Goal: Task Accomplishment & Management: Use online tool/utility

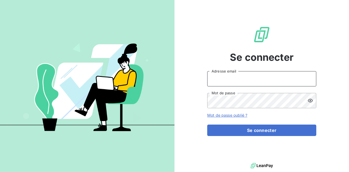
type input "[PERSON_NAME][EMAIL_ADDRESS][DOMAIN_NAME]"
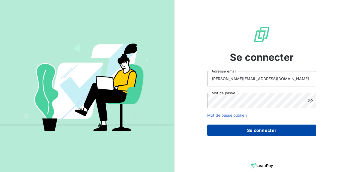
click at [268, 130] on button "Se connecter" at bounding box center [261, 130] width 109 height 11
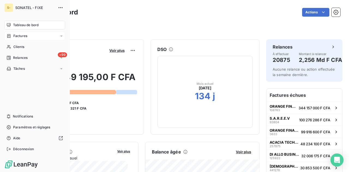
click at [21, 35] on span "Factures" at bounding box center [20, 36] width 14 height 5
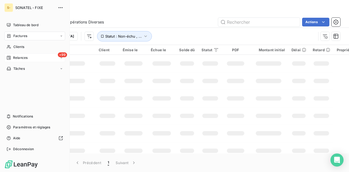
click at [35, 58] on div "+99 Relances" at bounding box center [34, 57] width 61 height 9
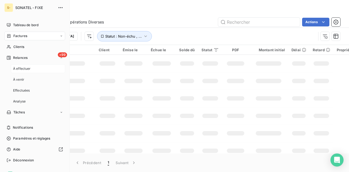
click at [29, 70] on span "À effectuer" at bounding box center [22, 68] width 18 height 5
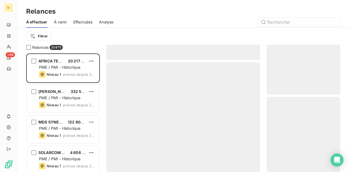
scroll to position [115, 69]
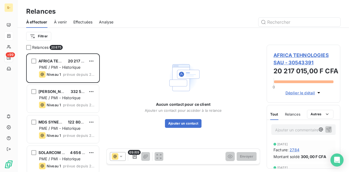
click at [121, 155] on icon at bounding box center [120, 156] width 5 height 5
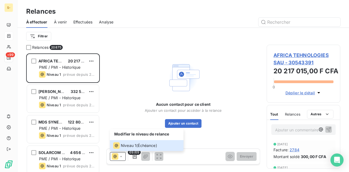
drag, startPoint x: 146, startPoint y: 67, endPoint x: 91, endPoint y: 37, distance: 62.5
click at [145, 67] on div "Aucun contact pour ce client Ajouter un contact pour accéder à la relance Ajout…" at bounding box center [183, 94] width 77 height 68
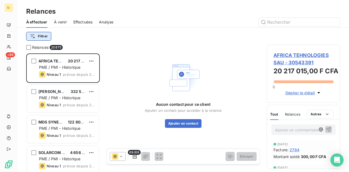
click at [44, 34] on html "S- +99 Relances À effectuer À venir Effectuées Analyse Filtrer Relances 20875 A…" at bounding box center [174, 86] width 349 height 172
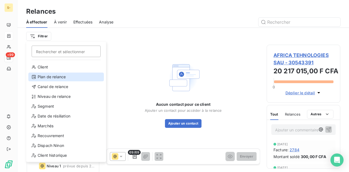
click at [54, 78] on div "Plan de relance" at bounding box center [66, 77] width 76 height 9
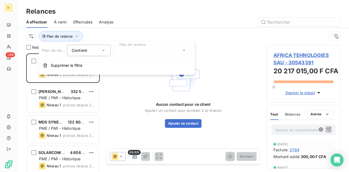
click at [104, 51] on icon at bounding box center [103, 50] width 5 height 5
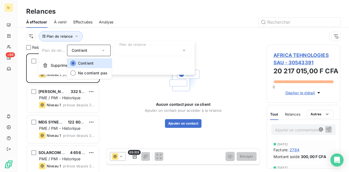
click at [130, 58] on div "Plan de relance Contient Contient Ne contient pas Plan de relance Supprimer le …" at bounding box center [117, 57] width 156 height 33
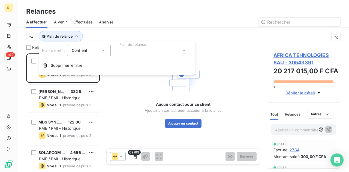
click at [148, 48] on div at bounding box center [152, 50] width 79 height 11
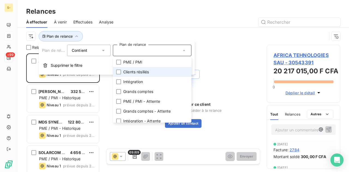
scroll to position [13, 0]
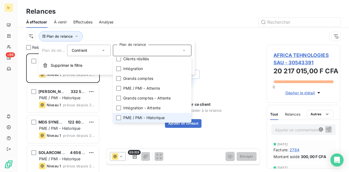
click at [151, 116] on span "PME / PMI - Historique" at bounding box center [143, 117] width 41 height 5
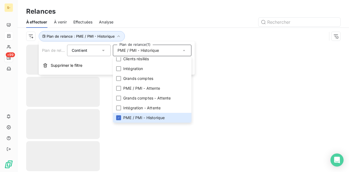
click at [212, 68] on div at bounding box center [183, 108] width 332 height 127
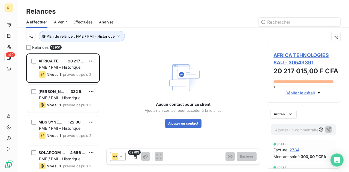
scroll to position [115, 69]
click at [121, 156] on icon at bounding box center [121, 156] width 3 height 1
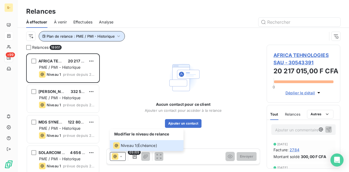
click at [119, 38] on icon "button" at bounding box center [118, 36] width 5 height 5
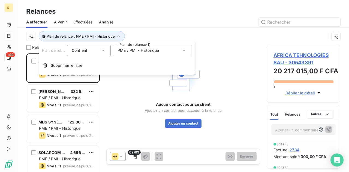
click at [150, 52] on span "PME / PMI - Historique" at bounding box center [138, 50] width 41 height 5
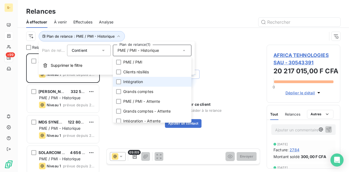
scroll to position [13, 0]
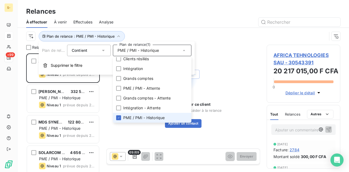
click at [129, 116] on span "PME / PMI - Historique" at bounding box center [143, 117] width 41 height 5
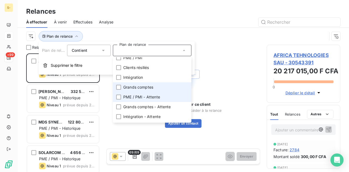
scroll to position [0, 0]
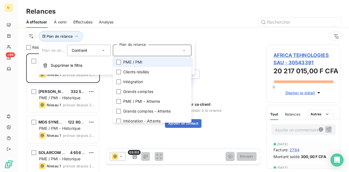
drag, startPoint x: 169, startPoint y: 65, endPoint x: 164, endPoint y: 72, distance: 9.2
click at [169, 65] on li "PME / PMI" at bounding box center [152, 62] width 79 height 10
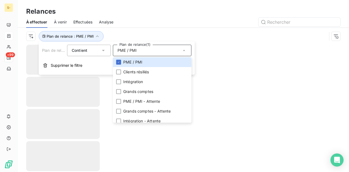
click at [221, 78] on div at bounding box center [183, 108] width 332 height 127
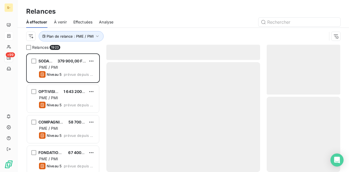
scroll to position [115, 69]
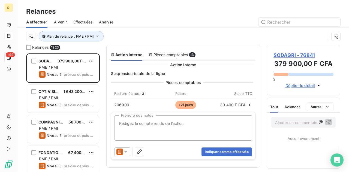
click at [124, 149] on icon at bounding box center [125, 151] width 5 height 5
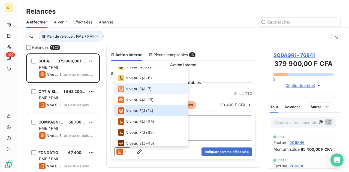
scroll to position [30, 0]
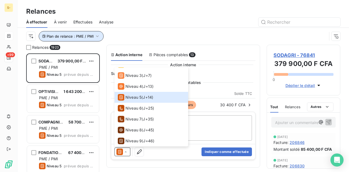
click at [89, 36] on span "Plan de relance : PME / PMI" at bounding box center [70, 36] width 47 height 4
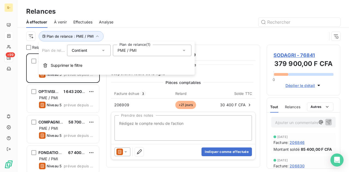
click at [148, 49] on div "PME / PMI" at bounding box center [152, 50] width 79 height 11
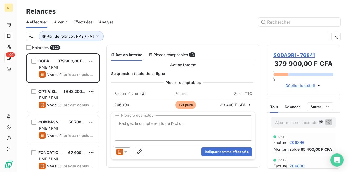
click at [157, 37] on div "Plan de relance : PME / PMI" at bounding box center [176, 36] width 301 height 10
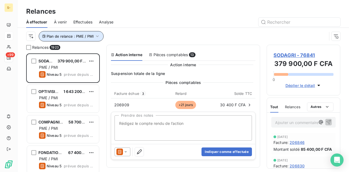
click at [85, 35] on span "Plan de relance : PME / PMI" at bounding box center [70, 36] width 47 height 4
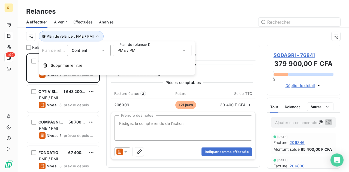
click at [95, 52] on div "Contient is" at bounding box center [86, 51] width 29 height 8
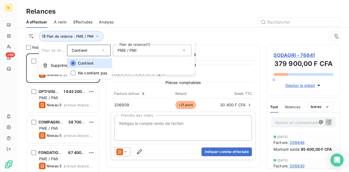
click at [97, 52] on div "Contient" at bounding box center [86, 51] width 29 height 8
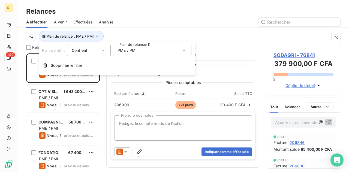
click at [140, 54] on div "PME / PMI" at bounding box center [152, 50] width 79 height 11
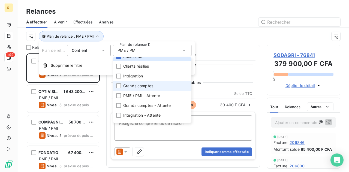
scroll to position [0, 0]
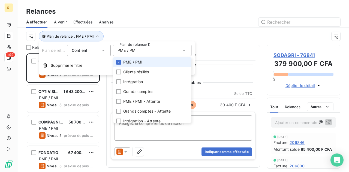
click at [128, 64] on span "PME / PMI" at bounding box center [132, 61] width 19 height 5
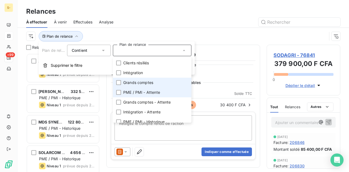
scroll to position [13, 0]
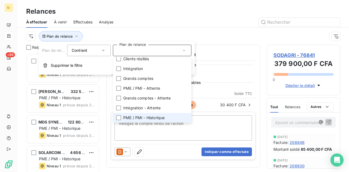
click at [149, 120] on span "PME / PMI - Historique" at bounding box center [143, 117] width 41 height 5
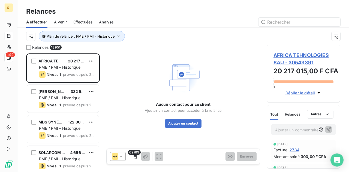
click at [218, 44] on div "Plan de relance : PME / PMI - Historique" at bounding box center [183, 36] width 314 height 17
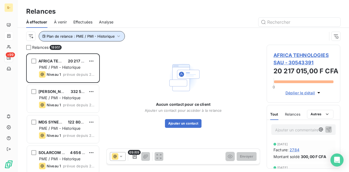
click at [86, 38] on button "Plan de relance : PME / PMI - Historique" at bounding box center [82, 36] width 86 height 10
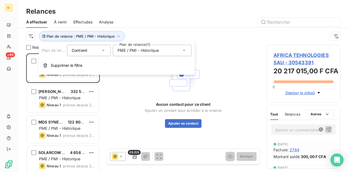
click at [102, 47] on div "Contient" at bounding box center [89, 50] width 44 height 11
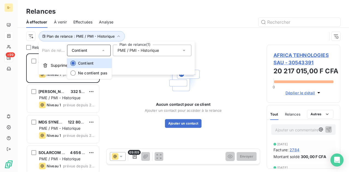
click at [107, 49] on div "Contient" at bounding box center [89, 50] width 44 height 11
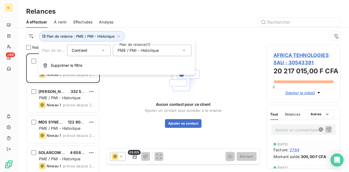
click at [139, 51] on span "PME / PMI - Historique" at bounding box center [138, 50] width 41 height 5
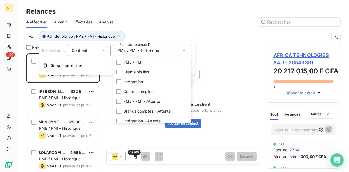
click at [215, 38] on div "Plan de relance : PME / PMI - Historique" at bounding box center [176, 36] width 301 height 10
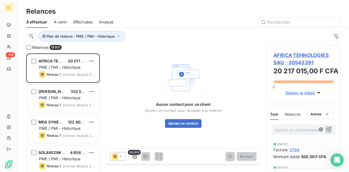
click at [21, 36] on div "Plan de relance : PME / PMI - Historique" at bounding box center [183, 36] width 332 height 17
click at [29, 36] on html "S- +99 Relances À effectuer À venir Effectuées Analyse Plan de relance : PME / …" at bounding box center [174, 86] width 349 height 172
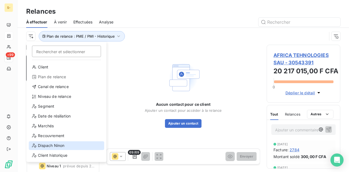
click at [67, 146] on div "Dispach Ninon" at bounding box center [67, 145] width 76 height 9
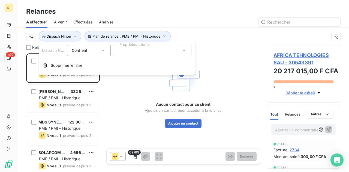
click at [132, 51] on div at bounding box center [152, 50] width 79 height 11
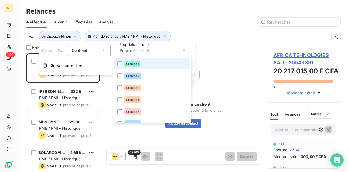
click at [123, 64] on li "Groupe 1" at bounding box center [152, 63] width 76 height 11
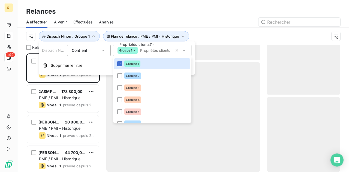
scroll to position [115, 69]
click at [201, 44] on div "Plan de relance : PME / PMI - Historique Dispach Ninon : Groupe 1" at bounding box center [183, 36] width 314 height 17
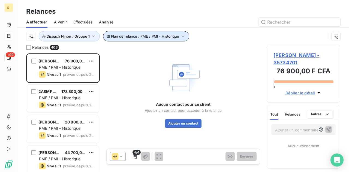
click at [171, 35] on span "Plan de relance : PME / PMI - Historique" at bounding box center [145, 36] width 68 height 4
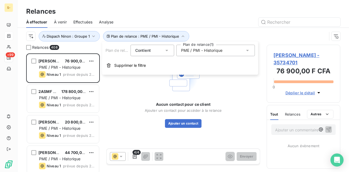
click at [213, 49] on span "PME / PMI - Historique" at bounding box center [201, 50] width 41 height 5
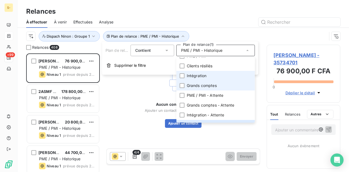
scroll to position [0, 0]
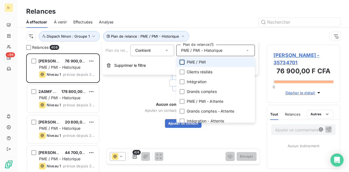
click at [183, 61] on div at bounding box center [182, 62] width 5 height 5
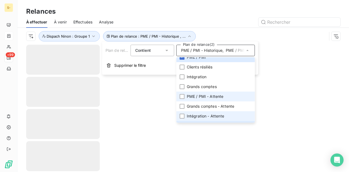
scroll to position [13, 0]
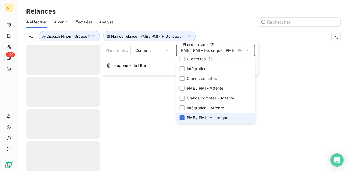
click at [179, 119] on li "PME / PMI - Historique" at bounding box center [215, 118] width 79 height 10
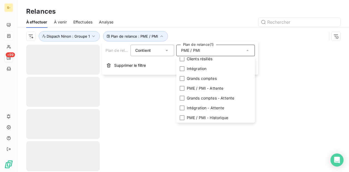
click at [216, 30] on div "Plan de relance : PME / PMI Dispach Ninon : Groupe 1" at bounding box center [183, 36] width 314 height 17
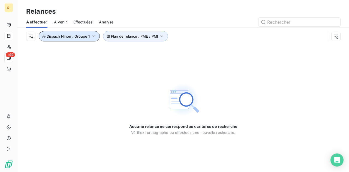
click at [87, 37] on span "Dispach Ninon : Groupe 1" at bounding box center [68, 36] width 43 height 4
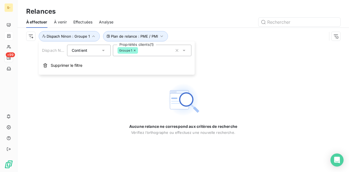
click at [157, 41] on div "Dispach Ninon Contient is Propriétés clients (1) Groupe 1 Supprimer le filtre" at bounding box center [117, 57] width 156 height 33
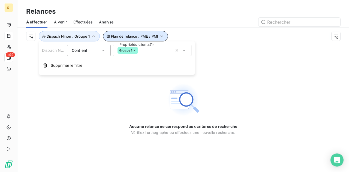
click at [159, 38] on icon "button" at bounding box center [161, 36] width 5 height 5
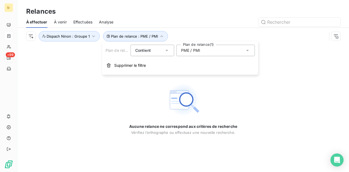
click at [200, 49] on div "PME / PMI" at bounding box center [215, 50] width 79 height 11
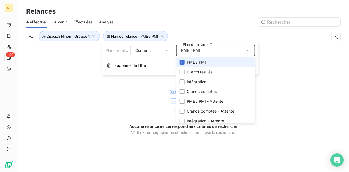
click at [197, 64] on span "PME / PMI" at bounding box center [196, 61] width 19 height 5
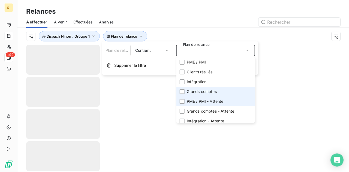
scroll to position [13, 0]
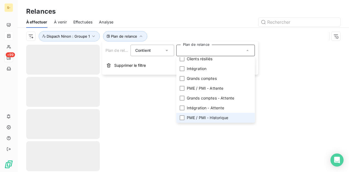
click at [213, 113] on li "PME / PMI - Historique" at bounding box center [215, 118] width 79 height 10
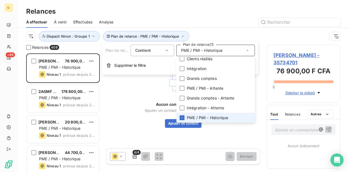
scroll to position [115, 69]
click at [126, 89] on div "Aucun contact pour ce client Ajouter un contact pour accéder à la relance Ajout…" at bounding box center [183, 94] width 154 height 98
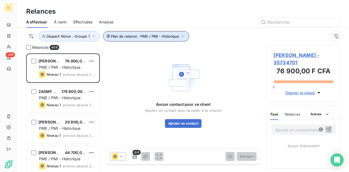
click at [160, 37] on span "Plan de relance : PME / PMI - Historique" at bounding box center [145, 36] width 68 height 4
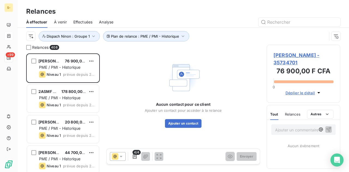
click at [141, 137] on div "Aucun contact pour ce client Ajouter un contact pour accéder à la relance Ajout…" at bounding box center [183, 94] width 154 height 98
click at [121, 166] on div "Aucun contact pour ce client Ajouter un contact pour accéder à la relance Ajout…" at bounding box center [183, 106] width 154 height 123
click at [123, 158] on icon at bounding box center [120, 156] width 5 height 5
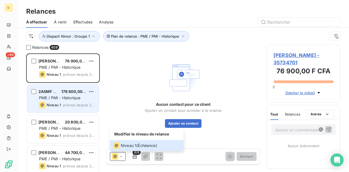
click at [47, 102] on div "Niveau 1" at bounding box center [50, 105] width 22 height 7
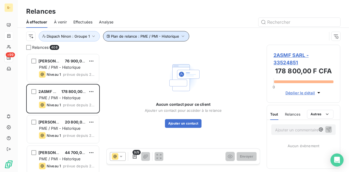
click at [178, 32] on button "Plan de relance : PME / PMI - Historique" at bounding box center [146, 36] width 86 height 10
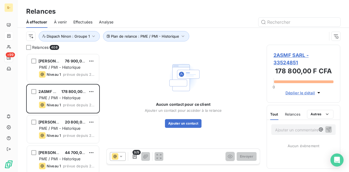
click at [187, 35] on div "Plan de relance : PME / PMI - Historique Dispach Ninon : Groupe 1" at bounding box center [113, 36] width 151 height 10
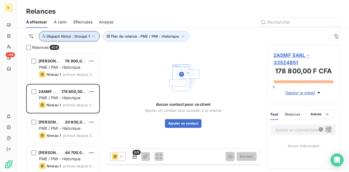
click at [94, 35] on icon "button" at bounding box center [93, 36] width 5 height 5
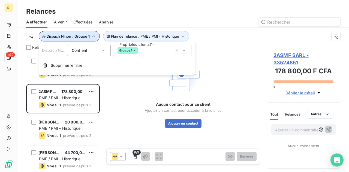
click at [94, 35] on icon "button" at bounding box center [93, 36] width 5 height 5
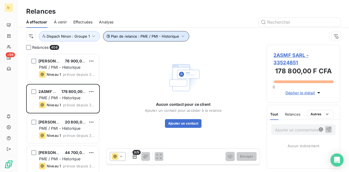
click at [169, 32] on button "Plan de relance : PME / PMI - Historique" at bounding box center [146, 36] width 86 height 10
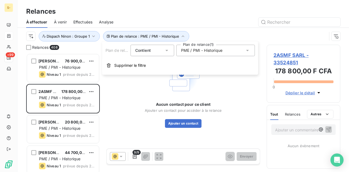
click at [165, 50] on icon at bounding box center [166, 50] width 5 height 5
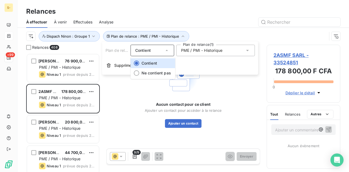
click at [224, 52] on div "PME / PMI - Historique" at bounding box center [215, 50] width 79 height 11
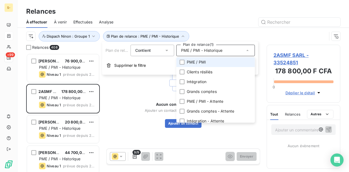
click at [186, 62] on li "PME / PMI" at bounding box center [215, 62] width 79 height 10
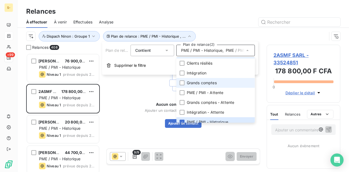
scroll to position [13, 0]
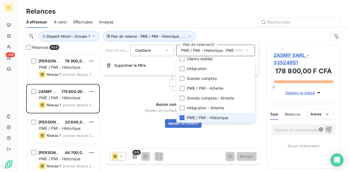
click at [197, 116] on span "PME / PMI - Historique" at bounding box center [207, 117] width 41 height 5
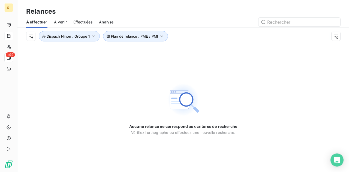
click at [148, 91] on div "Aucune relance ne correspond aux critères de recherche [PERSON_NAME] l’orthogra…" at bounding box center [183, 108] width 108 height 52
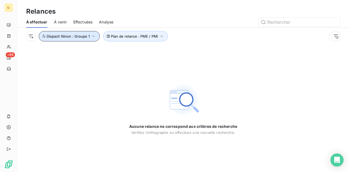
click at [78, 35] on span "Dispach Ninon : Groupe 1" at bounding box center [68, 36] width 43 height 4
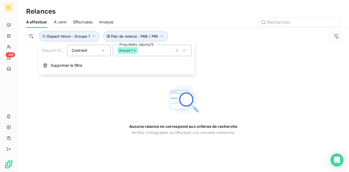
click at [160, 53] on div "Groupe 1" at bounding box center [152, 50] width 79 height 11
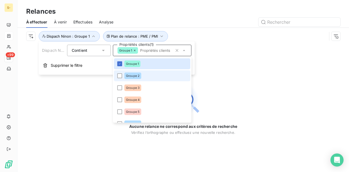
click at [131, 77] on span "Groupe 2" at bounding box center [133, 75] width 14 height 3
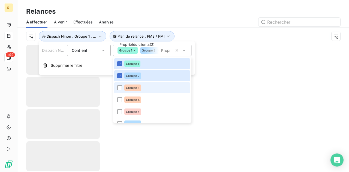
click at [131, 92] on li "Groupe 3" at bounding box center [152, 87] width 76 height 11
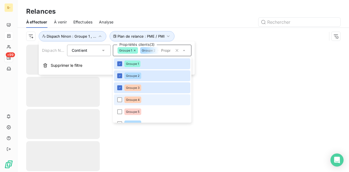
click at [130, 104] on li "Groupe 4" at bounding box center [152, 99] width 76 height 11
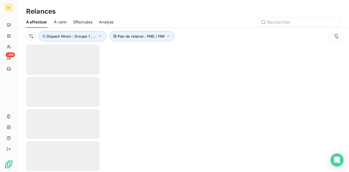
click at [212, 65] on div at bounding box center [183, 108] width 332 height 127
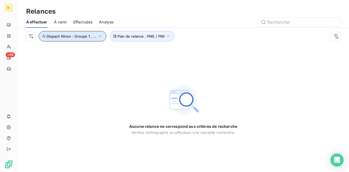
click at [85, 37] on span "Dispach Ninon : Groupe 1 , ..." at bounding box center [72, 36] width 50 height 4
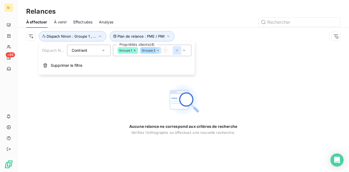
click at [179, 53] on icon "button" at bounding box center [176, 50] width 5 height 5
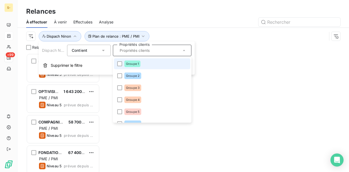
scroll to position [115, 69]
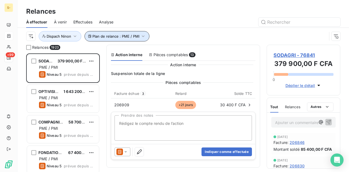
click at [131, 38] on span "Plan de relance : PME / PMI" at bounding box center [115, 36] width 47 height 4
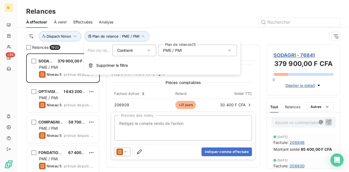
click at [198, 49] on div "PME / PMI" at bounding box center [197, 50] width 79 height 11
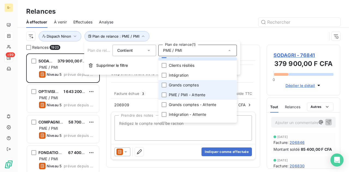
scroll to position [13, 0]
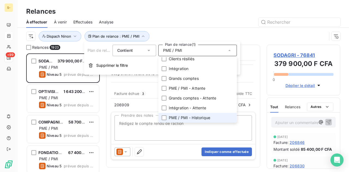
click at [196, 119] on span "PME / PMI - Historique" at bounding box center [189, 117] width 41 height 5
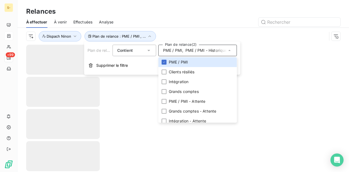
scroll to position [0, 0]
click at [167, 60] on li "PME / PMI" at bounding box center [197, 62] width 79 height 10
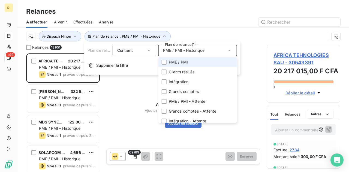
click at [191, 61] on li "PME / PMI" at bounding box center [197, 62] width 79 height 10
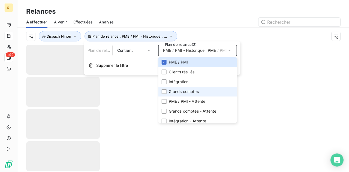
scroll to position [13, 0]
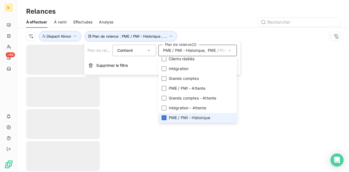
click at [172, 117] on span "PME / PMI - Historique" at bounding box center [189, 117] width 41 height 5
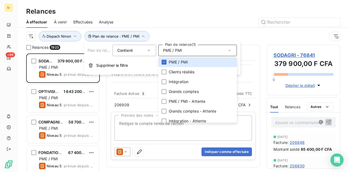
click at [153, 49] on div "Contient" at bounding box center [135, 50] width 44 height 11
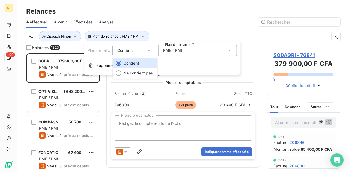
click at [175, 69] on button "Supprimer le filtre" at bounding box center [162, 65] width 156 height 12
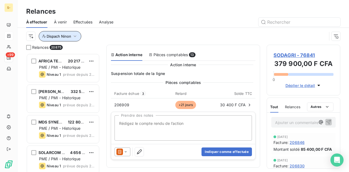
click at [66, 35] on span "Dispach Ninon" at bounding box center [59, 36] width 25 height 4
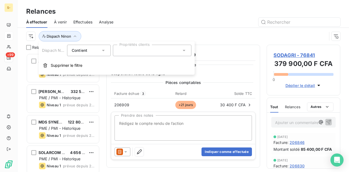
click at [107, 51] on div "Contient is" at bounding box center [89, 50] width 44 height 11
click at [107, 49] on div "Contient" at bounding box center [89, 50] width 44 height 11
click at [137, 52] on div at bounding box center [152, 50] width 79 height 11
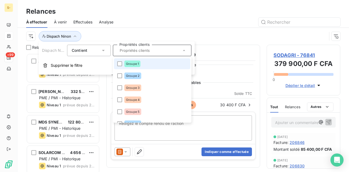
click at [149, 31] on div "Dispach Ninon" at bounding box center [176, 36] width 301 height 10
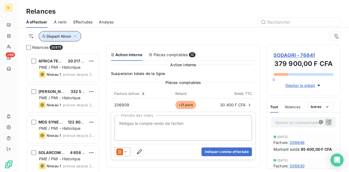
click at [78, 34] on button "Dispach Ninon" at bounding box center [60, 36] width 43 height 10
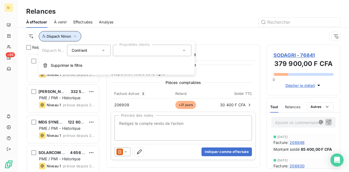
click at [78, 34] on button "Dispach Ninon" at bounding box center [60, 36] width 43 height 10
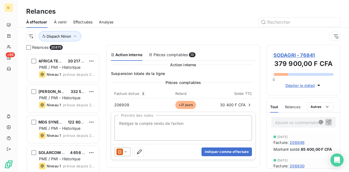
click at [52, 30] on div "Dispach Ninon" at bounding box center [183, 36] width 314 height 17
click at [70, 31] on button "Dispach Ninon" at bounding box center [60, 36] width 43 height 10
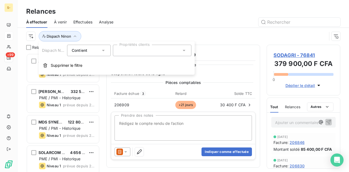
click at [130, 44] on div "Dispach Ninon Contient is Propriétés clients Supprimer le filtre" at bounding box center [117, 57] width 156 height 33
click at [146, 51] on div at bounding box center [152, 50] width 79 height 11
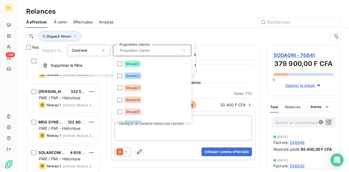
click at [217, 32] on div "Dispach Ninon" at bounding box center [176, 36] width 301 height 10
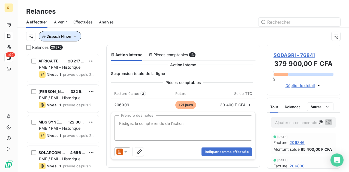
click at [68, 35] on span "Dispach Ninon" at bounding box center [59, 36] width 25 height 4
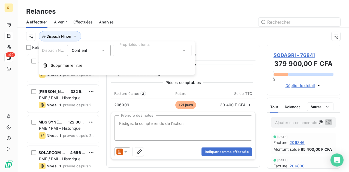
click at [134, 49] on div at bounding box center [152, 50] width 79 height 11
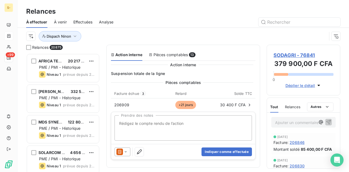
click at [159, 26] on div "À effectuer À venir Effectuées Analyse" at bounding box center [183, 21] width 332 height 11
click at [84, 39] on div "Dispach Ninon" at bounding box center [176, 36] width 301 height 10
click at [30, 36] on html "S- +99 Relances À effectuer À venir Effectuées Analyse Dispach Ninon Relances 2…" at bounding box center [174, 86] width 349 height 172
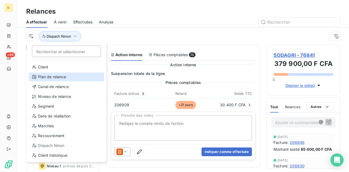
click at [68, 80] on div "Plan de relance" at bounding box center [67, 77] width 76 height 9
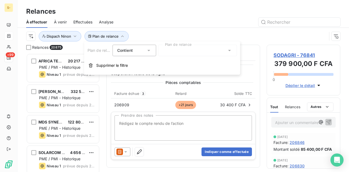
click at [147, 50] on icon at bounding box center [148, 50] width 5 height 5
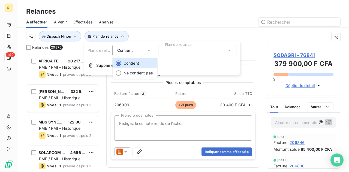
click at [147, 50] on icon at bounding box center [148, 50] width 5 height 5
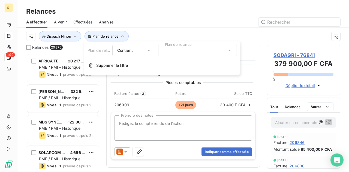
click at [178, 47] on div at bounding box center [197, 50] width 79 height 11
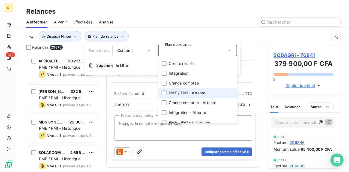
scroll to position [13, 0]
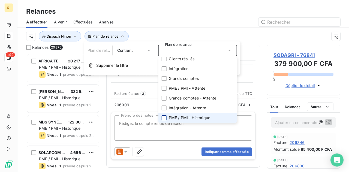
click at [166, 118] on div at bounding box center [164, 117] width 5 height 5
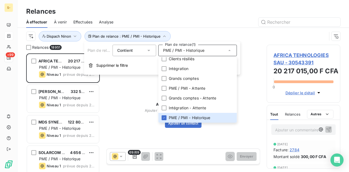
drag, startPoint x: 117, startPoint y: 131, endPoint x: 115, endPoint y: 145, distance: 14.3
click at [117, 131] on div "Aucun contact pour ce client Ajouter un contact pour accéder à la relance Ajout…" at bounding box center [183, 94] width 154 height 98
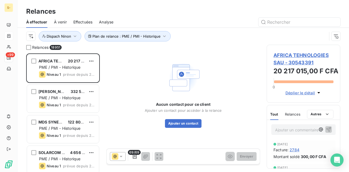
click at [120, 156] on icon at bounding box center [121, 156] width 3 height 1
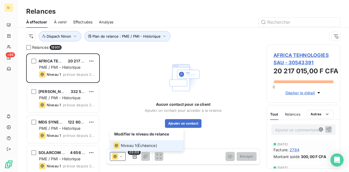
click at [125, 145] on span "Niveau 1" at bounding box center [129, 145] width 16 height 5
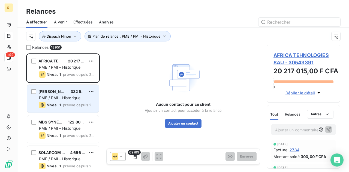
click at [51, 102] on div "Niveau 1" at bounding box center [50, 105] width 22 height 7
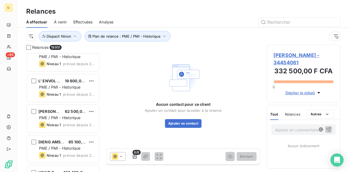
scroll to position [245, 0]
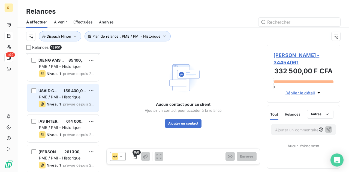
click at [65, 85] on div "USAID COMFISH 159 400,00 F CFA PME / PMI - Historique Niveau 1 prévue depuis 20…" at bounding box center [63, 98] width 72 height 28
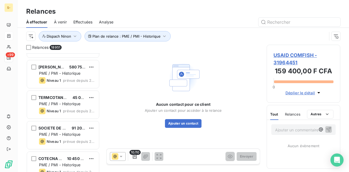
scroll to position [910, 0]
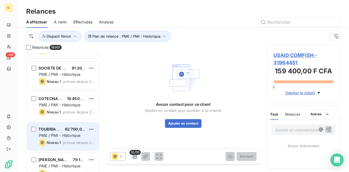
click at [62, 122] on div "TOUBIBA [PERSON_NAME] 62 700,00 F CFA PME / PMI - Historique Niveau 1 prévue de…" at bounding box center [63, 136] width 73 height 28
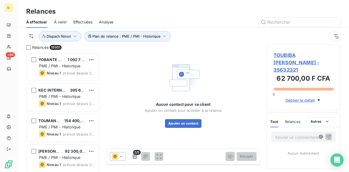
scroll to position [1510, 0]
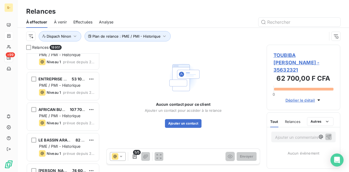
click at [65, 115] on span "PME / PMI - Historique" at bounding box center [59, 115] width 41 height 5
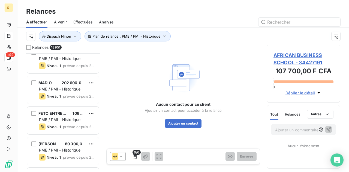
scroll to position [2246, 0]
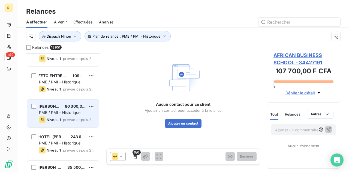
click at [68, 101] on div "[PERSON_NAME] 80 300,00 F CFA PME / PMI - Historique Niveau 1 prévue depuis 208…" at bounding box center [63, 114] width 72 height 28
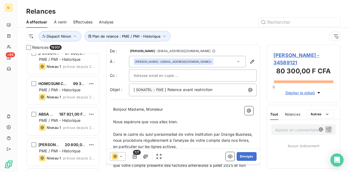
scroll to position [3283, 0]
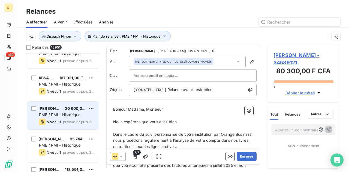
click at [60, 116] on span "PME / PMI - Historique" at bounding box center [59, 114] width 41 height 5
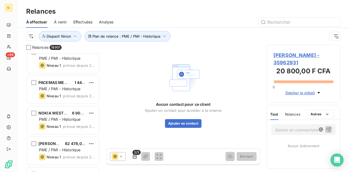
scroll to position [3965, 0]
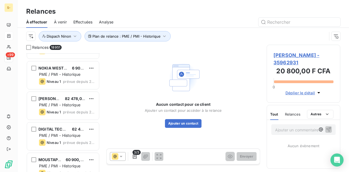
click at [59, 119] on div "SUPERMARCHE MARYMARKET SARL 748 100,00 F CFA PME / PMI - Historique Niveau 1 pr…" at bounding box center [63, 112] width 74 height 119
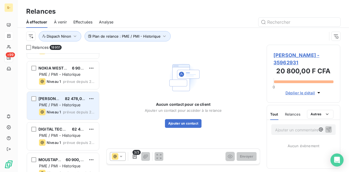
click at [73, 104] on span "PME / PMI - Historique" at bounding box center [59, 105] width 41 height 5
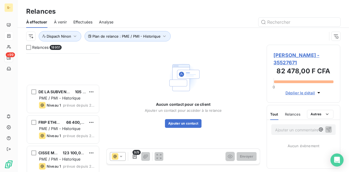
scroll to position [6092, 0]
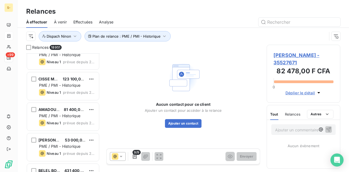
click at [56, 128] on div "[PERSON_NAME] 81 400,00 F CFA PME / PMI - Historique Niveau 1 prévue depuis 202…" at bounding box center [63, 117] width 72 height 28
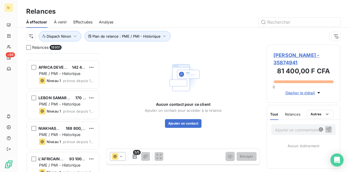
scroll to position [6883, 0]
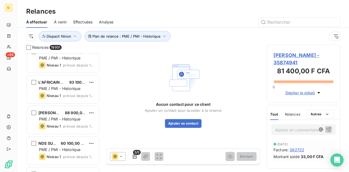
click at [71, 117] on span "PME / PMI - Historique" at bounding box center [59, 119] width 41 height 5
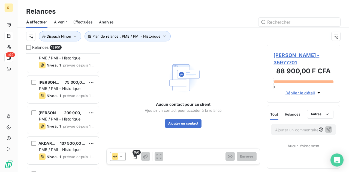
click at [68, 113] on div "[PERSON_NAME] 299 900,00 F CFA" at bounding box center [67, 112] width 56 height 5
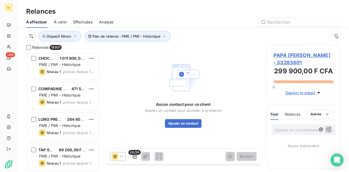
click at [65, 116] on div "[PERSON_NAME] L FALL 1 145 700,00 F CFA PME / PMI - Historique Niveau 1 prévue …" at bounding box center [63, 112] width 74 height 119
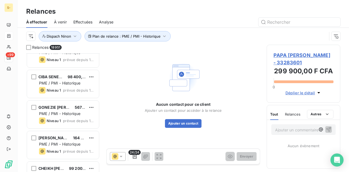
scroll to position [9066, 0]
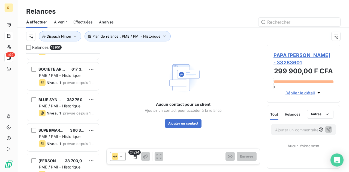
click at [64, 116] on div "BAINA SENE 60 100,00 F CFA PME / PMI - Historique Niveau 1 prévue depuis 1904 j…" at bounding box center [63, 112] width 74 height 119
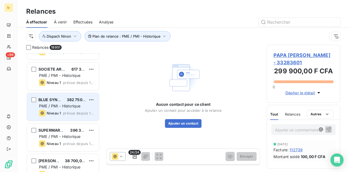
click at [64, 110] on div "Niveau 1 prévue depuis 1904 jours" at bounding box center [67, 113] width 56 height 7
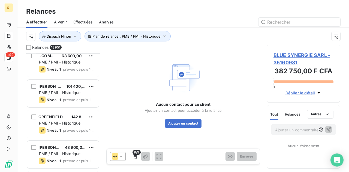
scroll to position [9857, 0]
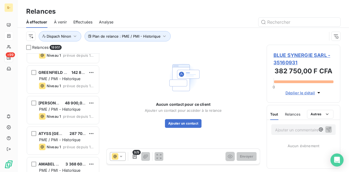
click at [127, 155] on div "9/9" at bounding box center [136, 156] width 53 height 9
click at [123, 155] on icon at bounding box center [120, 156] width 5 height 5
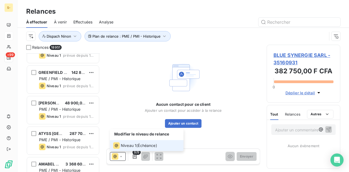
click at [123, 158] on icon at bounding box center [120, 156] width 5 height 5
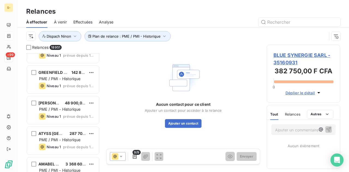
click at [123, 158] on icon at bounding box center [120, 156] width 5 height 5
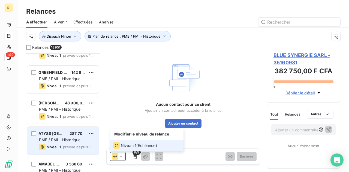
click at [52, 131] on div "ATYSS [GEOGRAPHIC_DATA]" at bounding box center [51, 133] width 27 height 5
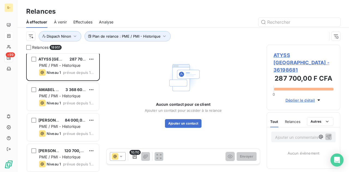
scroll to position [9938, 0]
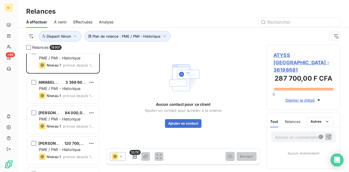
click at [76, 111] on span "84 000,00 F CFA" at bounding box center [80, 112] width 31 height 5
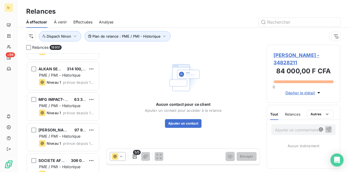
scroll to position [12021, 0]
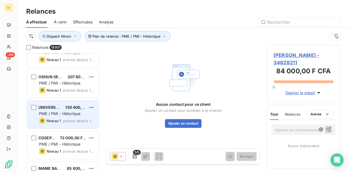
click at [67, 112] on span "PME / PMI - Historique" at bounding box center [59, 113] width 41 height 5
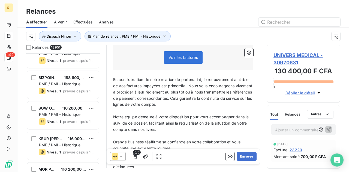
scroll to position [190, 0]
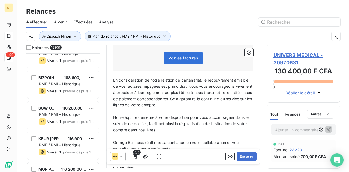
click at [96, 22] on div "À effectuer À venir Effectuées Analyse" at bounding box center [183, 21] width 332 height 11
drag, startPoint x: 80, startPoint y: 17, endPoint x: 94, endPoint y: 21, distance: 14.8
click at [83, 18] on div "Effectuées" at bounding box center [82, 21] width 19 height 11
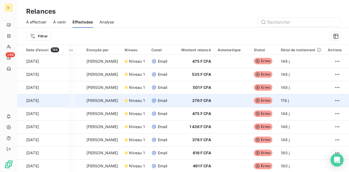
scroll to position [0, 101]
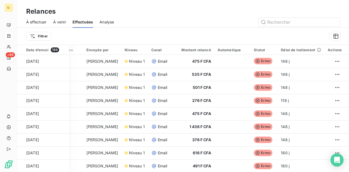
click at [64, 22] on span "À venir" at bounding box center [59, 21] width 13 height 5
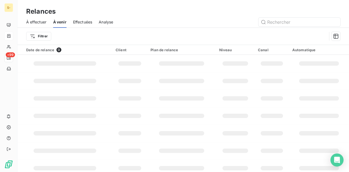
drag, startPoint x: 50, startPoint y: 28, endPoint x: 45, endPoint y: 24, distance: 5.8
click at [49, 28] on div "À effectuer À venir Effectuées Analyse Filtrer" at bounding box center [183, 30] width 332 height 28
click at [43, 23] on span "À effectuer" at bounding box center [36, 21] width 20 height 5
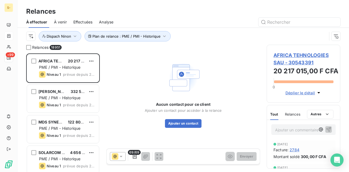
scroll to position [115, 69]
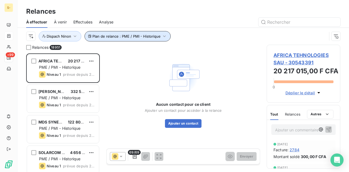
click at [161, 39] on button "Plan de relance : PME / PMI - Historique" at bounding box center [128, 36] width 86 height 10
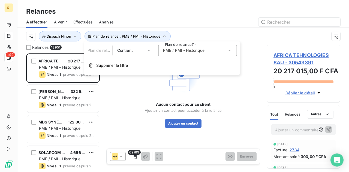
click at [177, 55] on div "PME / PMI - Historique" at bounding box center [197, 50] width 79 height 11
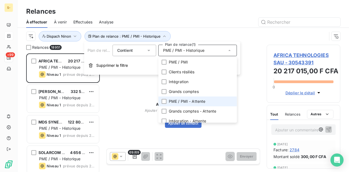
scroll to position [13, 0]
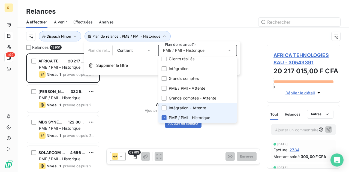
click at [176, 113] on li "Intégration - Attente" at bounding box center [197, 108] width 79 height 10
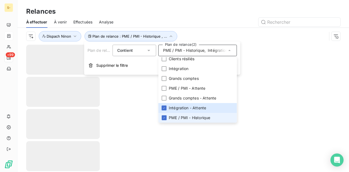
click at [175, 116] on span "PME / PMI - Historique" at bounding box center [189, 117] width 41 height 5
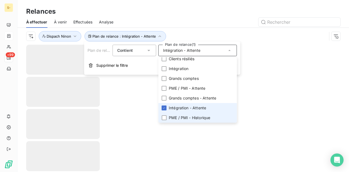
click at [183, 109] on span "Intégration - Attente" at bounding box center [187, 107] width 37 height 5
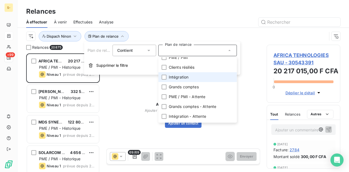
scroll to position [0, 0]
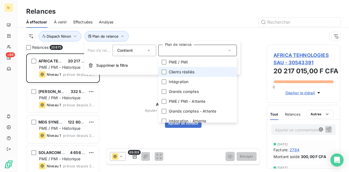
drag, startPoint x: 196, startPoint y: 73, endPoint x: 206, endPoint y: 75, distance: 10.0
click at [196, 73] on li "Clients résiliés" at bounding box center [197, 72] width 79 height 10
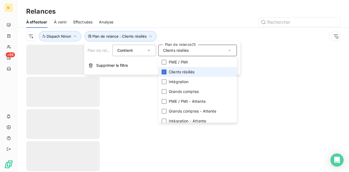
click at [201, 70] on li "Clients résiliés" at bounding box center [197, 72] width 79 height 10
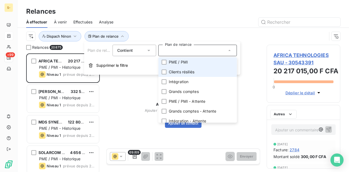
scroll to position [115, 69]
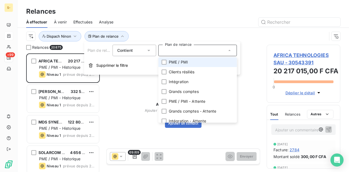
click at [197, 66] on li "PME / PMI" at bounding box center [197, 62] width 79 height 10
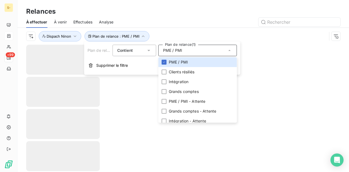
click at [140, 117] on div at bounding box center [183, 108] width 332 height 127
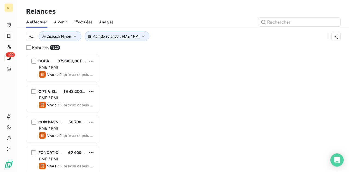
scroll to position [115, 69]
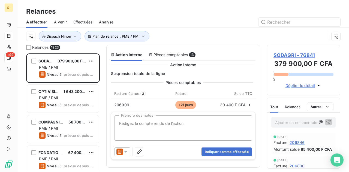
drag, startPoint x: 121, startPoint y: 147, endPoint x: 124, endPoint y: 149, distance: 4.7
click at [121, 147] on div "Indiquer comme effectuée" at bounding box center [183, 152] width 144 height 16
click at [125, 150] on icon at bounding box center [125, 151] width 5 height 5
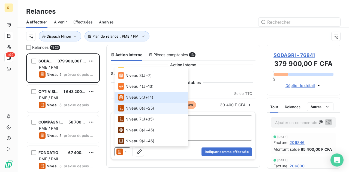
scroll to position [0, 0]
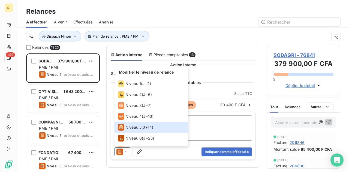
click at [217, 54] on div "Action interne Pièces comptables 13" at bounding box center [183, 54] width 145 height 11
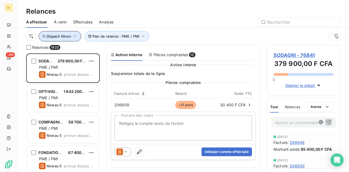
click at [69, 34] on button "Dispach Ninon" at bounding box center [60, 36] width 43 height 10
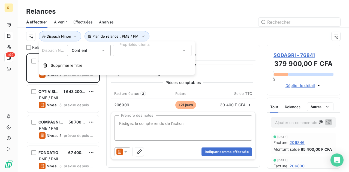
click at [208, 35] on div "Plan de relance : PME / PMI Dispach Ninon" at bounding box center [176, 36] width 301 height 10
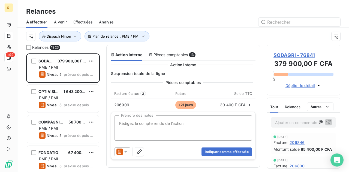
click at [216, 40] on div "Plan de relance : PME / PMI Dispach Ninon" at bounding box center [176, 36] width 301 height 10
click at [223, 40] on div "Plan de relance : PME / PMI Dispach Ninon" at bounding box center [176, 36] width 301 height 10
click at [186, 28] on div "Plan de relance : PME / PMI Dispach Ninon" at bounding box center [183, 36] width 314 height 17
click at [73, 36] on icon "button" at bounding box center [74, 36] width 5 height 5
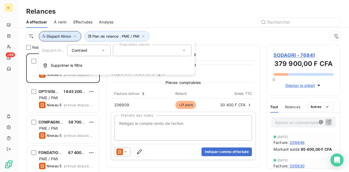
click at [72, 34] on icon "button" at bounding box center [74, 36] width 5 height 5
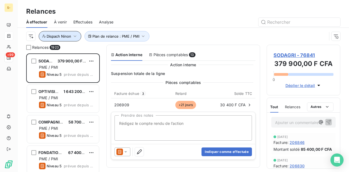
click at [77, 36] on icon "button" at bounding box center [74, 36] width 5 height 5
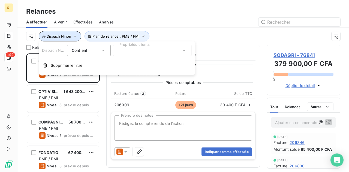
click at [77, 36] on button "Dispach Ninon" at bounding box center [60, 36] width 43 height 10
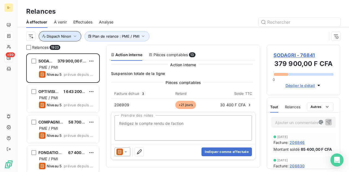
click at [77, 36] on icon "button" at bounding box center [74, 36] width 5 height 5
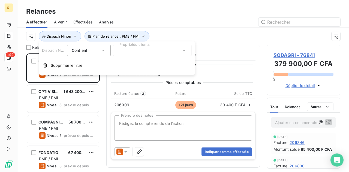
click at [99, 49] on div "Contient is" at bounding box center [86, 51] width 29 height 8
click at [104, 53] on icon at bounding box center [103, 50] width 5 height 5
click at [147, 49] on div at bounding box center [152, 50] width 79 height 11
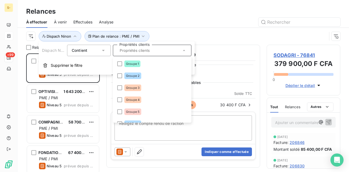
click at [187, 30] on div "Plan de relance : PME / PMI Dispach Ninon" at bounding box center [183, 36] width 314 height 17
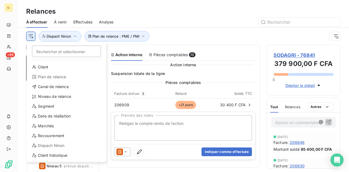
click at [28, 35] on html "S- +99 Relances À effectuer À venir Effectuées Analyse Rechercher et sélectionn…" at bounding box center [174, 86] width 349 height 172
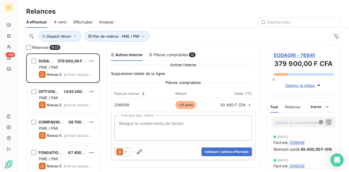
click at [192, 26] on html "S- +99 Relances À effectuer À venir Effectuées Analyse Plan de relance : PME / …" at bounding box center [174, 86] width 349 height 172
click at [71, 34] on button "Dispach Ninon" at bounding box center [60, 36] width 43 height 10
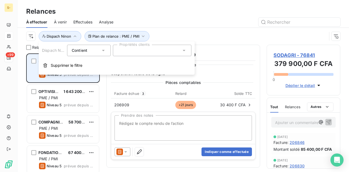
drag, startPoint x: 71, startPoint y: 63, endPoint x: 78, endPoint y: 64, distance: 6.8
click at [70, 64] on span "Supprimer le filtre" at bounding box center [67, 65] width 32 height 5
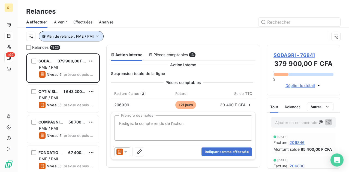
click at [83, 36] on span "Plan de relance : PME / PMI" at bounding box center [70, 36] width 47 height 4
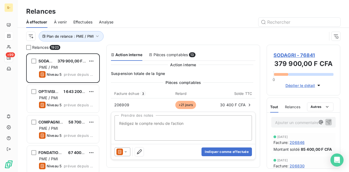
click at [177, 29] on div "Plan de relance : PME / PMI" at bounding box center [183, 36] width 314 height 17
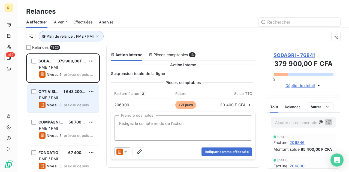
click at [76, 97] on div "PME / PMI" at bounding box center [67, 97] width 56 height 5
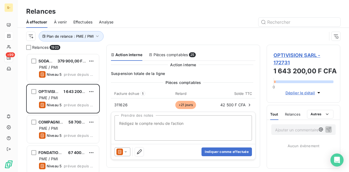
click at [130, 154] on div at bounding box center [129, 152] width 29 height 9
click at [129, 153] on div at bounding box center [123, 152] width 16 height 9
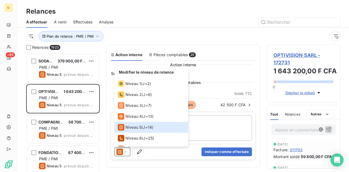
click at [177, 38] on div "Plan de relance : PME / PMI" at bounding box center [176, 36] width 301 height 10
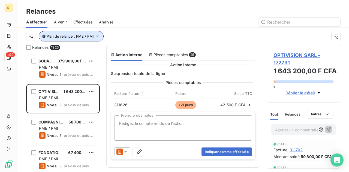
click at [92, 34] on span "Plan de relance : PME / PMI" at bounding box center [70, 36] width 47 height 4
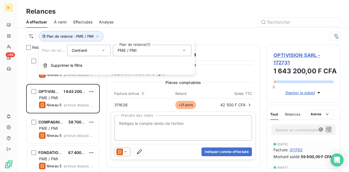
drag, startPoint x: 103, startPoint y: 47, endPoint x: 148, endPoint y: 48, distance: 45.3
click at [103, 47] on div "Contient is" at bounding box center [89, 50] width 44 height 11
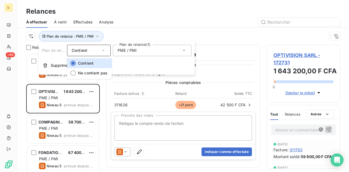
click at [148, 48] on div "PME / PMI" at bounding box center [152, 50] width 79 height 11
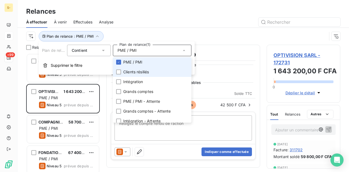
click at [144, 61] on li "PME / PMI" at bounding box center [152, 62] width 79 height 10
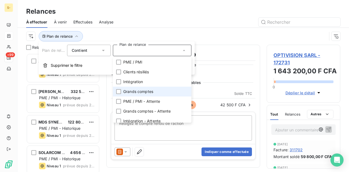
scroll to position [13, 0]
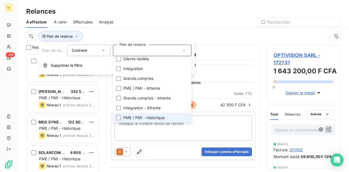
click at [152, 116] on span "PME / PMI - Historique" at bounding box center [143, 117] width 41 height 5
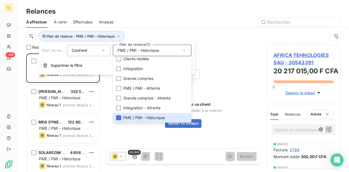
click at [201, 37] on div "Plan de relance : PME / PMI - Historique" at bounding box center [176, 36] width 301 height 10
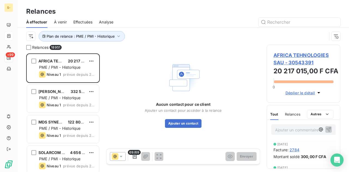
click at [124, 158] on div at bounding box center [118, 156] width 16 height 9
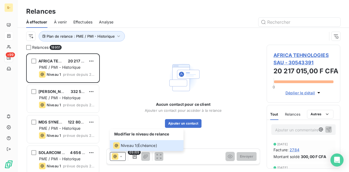
click at [129, 89] on div "Aucun contact pour ce client Ajouter un contact pour accéder à la relance Ajout…" at bounding box center [183, 94] width 154 height 98
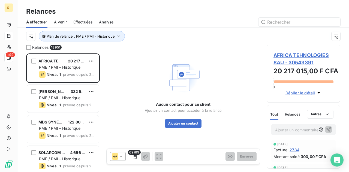
click at [122, 160] on div at bounding box center [118, 156] width 16 height 9
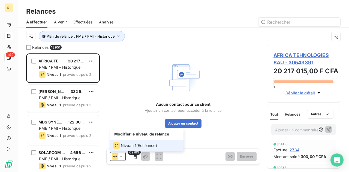
click at [122, 160] on div at bounding box center [118, 156] width 16 height 9
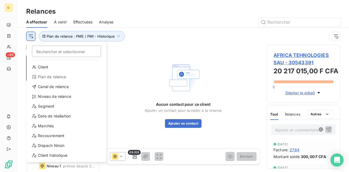
click at [32, 39] on html "S- +99 Relances À effectuer À venir Effectuées Analyse Rechercher et sélectionn…" at bounding box center [174, 86] width 349 height 172
drag, startPoint x: 65, startPoint y: 78, endPoint x: 86, endPoint y: 79, distance: 20.7
click at [65, 79] on div "Plan de relance" at bounding box center [67, 77] width 76 height 9
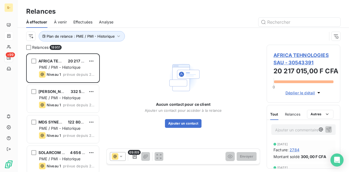
click at [113, 46] on div "Aucun contact pour ce client Ajouter un contact pour accéder à la relance Ajout…" at bounding box center [183, 94] width 154 height 98
click at [190, 40] on div "Plan de relance : PME / PMI - Historique" at bounding box center [176, 36] width 301 height 10
click at [121, 158] on icon at bounding box center [120, 156] width 5 height 5
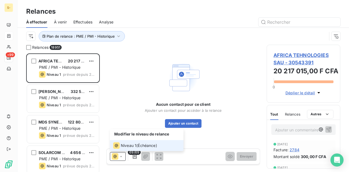
click at [121, 158] on icon at bounding box center [120, 156] width 5 height 5
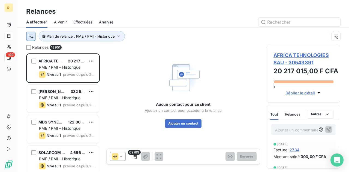
click at [32, 35] on html "S- +99 Relances À effectuer À venir Effectuées Analyse Plan de relance : PME / …" at bounding box center [174, 86] width 349 height 172
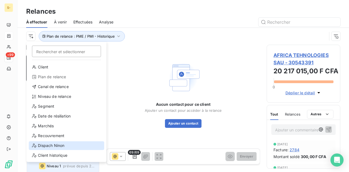
click at [59, 145] on div "Dispach Ninon" at bounding box center [67, 145] width 76 height 9
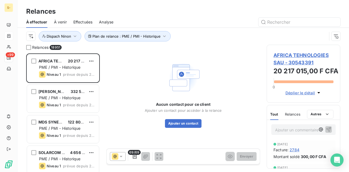
click at [343, 65] on div "Relances 18951 AFRICA TEHNOLOGIES SAU 20 217 015,00 F CFA PME / PMI - Historiqu…" at bounding box center [183, 108] width 332 height 127
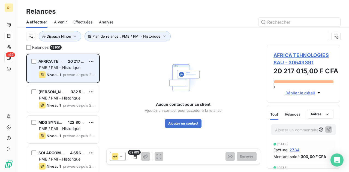
scroll to position [27, 0]
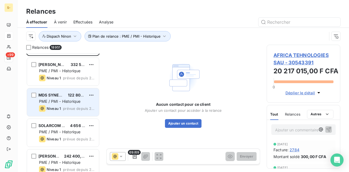
click at [58, 101] on span "PME / PMI - Historique" at bounding box center [59, 101] width 41 height 5
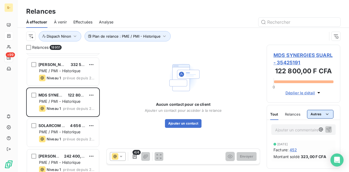
click at [324, 109] on html "S- +99 Relances À effectuer À venir Effectuées Analyse Plan de relance : PME / …" at bounding box center [174, 86] width 349 height 172
click at [238, 66] on html "S- +99 Relances À effectuer À venir Effectuées Analyse Plan de relance : PME / …" at bounding box center [174, 86] width 349 height 172
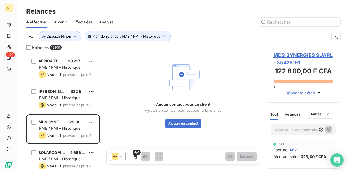
click at [69, 31] on div "Plan de relance : PME / PMI - Historique Dispach Ninon" at bounding box center [176, 36] width 301 height 10
click at [69, 37] on span "Dispach Ninon" at bounding box center [59, 36] width 25 height 4
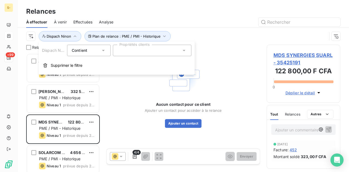
click at [127, 50] on div at bounding box center [152, 50] width 79 height 11
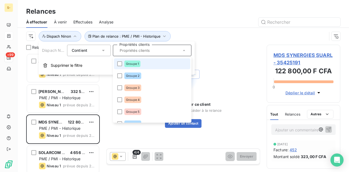
click at [127, 66] on div "Groupe 1" at bounding box center [132, 64] width 16 height 7
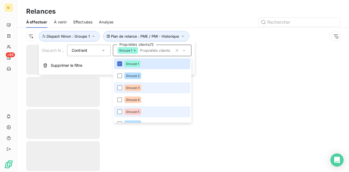
drag, startPoint x: 126, startPoint y: 86, endPoint x: 128, endPoint y: 107, distance: 20.8
click at [126, 89] on span "Groupe 3" at bounding box center [133, 87] width 14 height 3
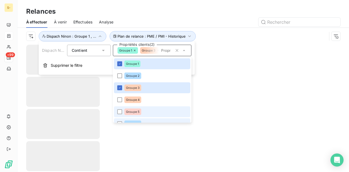
drag, startPoint x: 128, startPoint y: 109, endPoint x: 128, endPoint y: 121, distance: 12.3
click at [128, 112] on li "Groupe 5" at bounding box center [152, 111] width 76 height 11
click at [128, 125] on div at bounding box center [183, 108] width 332 height 127
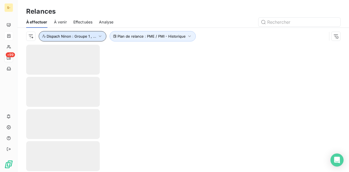
click at [77, 37] on span "Dispach Ninon : Groupe 1 , ..." at bounding box center [72, 36] width 50 height 4
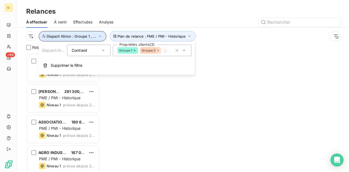
scroll to position [115, 69]
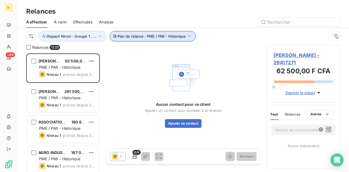
click at [149, 33] on button "Plan de relance : PME / PMI - Historique" at bounding box center [153, 36] width 86 height 10
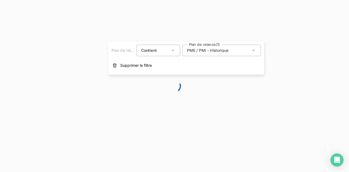
click at [208, 51] on span "PME / PMI - Historique" at bounding box center [207, 50] width 41 height 5
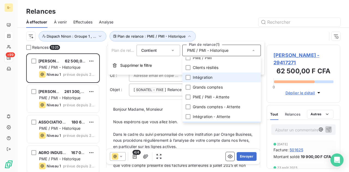
scroll to position [0, 0]
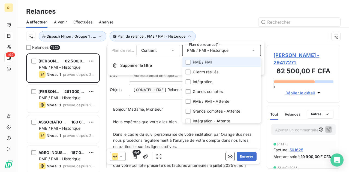
click at [217, 63] on li "PME / PMI" at bounding box center [221, 62] width 79 height 10
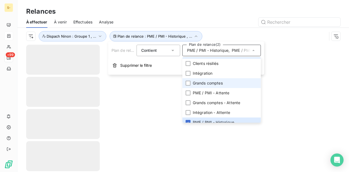
scroll to position [13, 0]
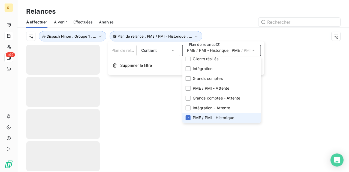
click at [212, 113] on li "PME / PMI - Historique" at bounding box center [221, 118] width 79 height 10
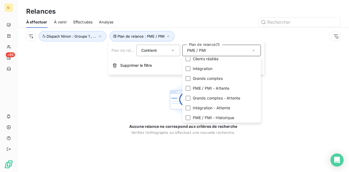
click at [155, 94] on div "Aucune relance ne correspond aux critères de recherche [PERSON_NAME] l’orthogra…" at bounding box center [183, 108] width 332 height 127
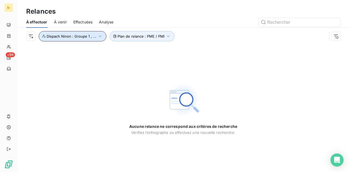
click at [84, 37] on span "Dispach Ninon : Groupe 1 , ..." at bounding box center [72, 36] width 50 height 4
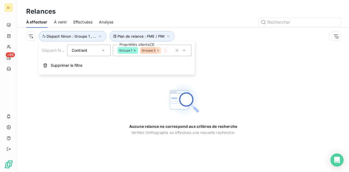
click at [171, 52] on input "text" at bounding box center [170, 50] width 4 height 5
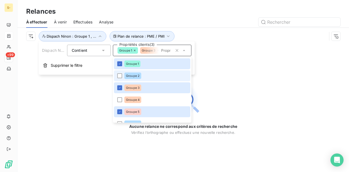
click at [136, 77] on div "Groupe 2" at bounding box center [132, 76] width 17 height 7
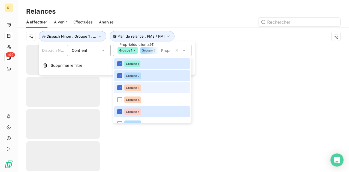
drag, startPoint x: 135, startPoint y: 89, endPoint x: 134, endPoint y: 92, distance: 3.3
click at [134, 92] on li "Groupe 3" at bounding box center [152, 87] width 76 height 11
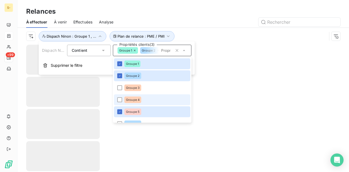
click at [134, 98] on div "Groupe 4" at bounding box center [132, 100] width 17 height 7
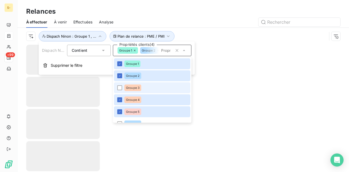
click at [145, 88] on li "Groupe 3" at bounding box center [152, 87] width 76 height 11
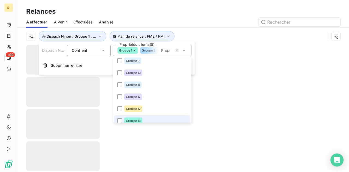
scroll to position [55, 0]
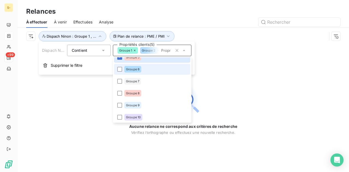
click at [150, 74] on li "Groupe 6" at bounding box center [152, 69] width 76 height 11
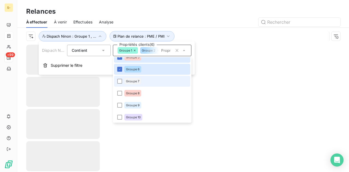
click at [149, 81] on li "Groupe 7" at bounding box center [152, 81] width 76 height 11
click at [147, 91] on li "Groupe 8" at bounding box center [152, 93] width 76 height 11
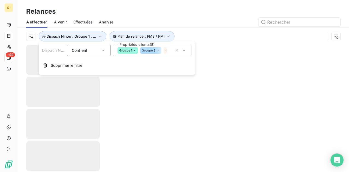
click at [168, 51] on span "Groupe 3" at bounding box center [172, 50] width 14 height 3
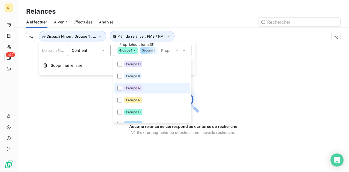
scroll to position [109, 0]
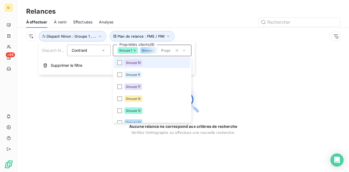
drag, startPoint x: 141, startPoint y: 65, endPoint x: 144, endPoint y: 82, distance: 17.0
click at [141, 65] on div "Groupe 10" at bounding box center [133, 62] width 18 height 7
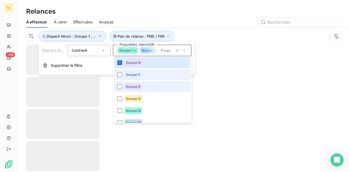
click at [147, 75] on li "Groupe 11" at bounding box center [152, 74] width 76 height 11
click at [145, 89] on li "Groupe 17" at bounding box center [152, 86] width 76 height 11
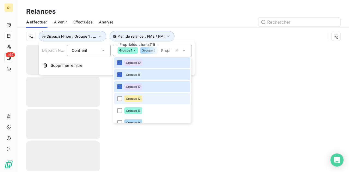
click at [144, 96] on li "Groupe 12" at bounding box center [152, 98] width 76 height 11
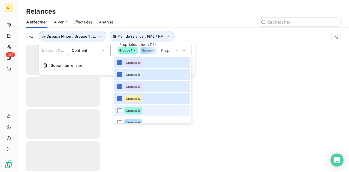
click at [145, 111] on li "Groupe 13" at bounding box center [152, 110] width 76 height 11
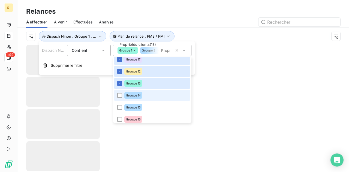
click at [148, 95] on li "Groupe 14" at bounding box center [152, 95] width 76 height 11
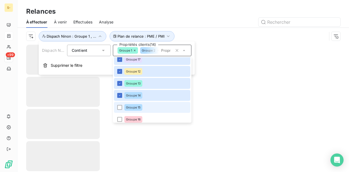
click at [147, 107] on li "Groupe 15" at bounding box center [152, 107] width 76 height 11
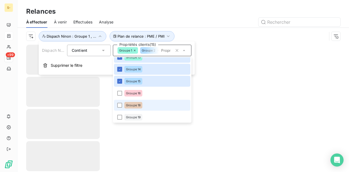
scroll to position [218, 0]
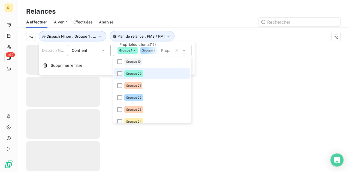
click at [151, 70] on li "Groupe 20" at bounding box center [152, 73] width 76 height 11
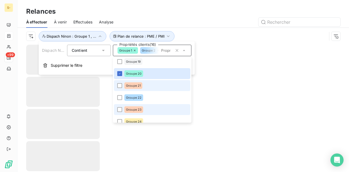
drag, startPoint x: 148, startPoint y: 88, endPoint x: 151, endPoint y: 105, distance: 17.1
click at [148, 88] on li "Groupe 21" at bounding box center [152, 85] width 76 height 11
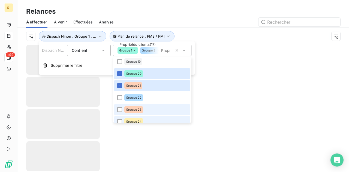
drag, startPoint x: 151, startPoint y: 105, endPoint x: 151, endPoint y: 118, distance: 13.4
click at [151, 106] on li "Groupe 23" at bounding box center [152, 109] width 76 height 11
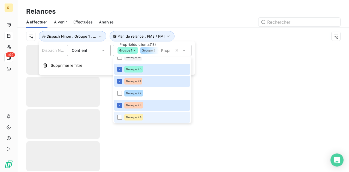
click at [151, 118] on li "Groupe 24" at bounding box center [152, 117] width 76 height 11
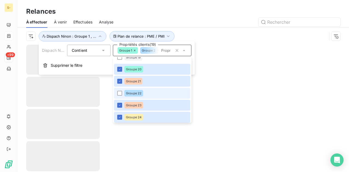
click at [152, 91] on li "Groupe 22" at bounding box center [152, 93] width 76 height 11
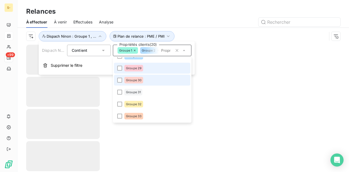
click at [148, 66] on li "Groupe 29" at bounding box center [152, 68] width 76 height 11
click at [148, 82] on li "Groupe 30" at bounding box center [152, 80] width 76 height 11
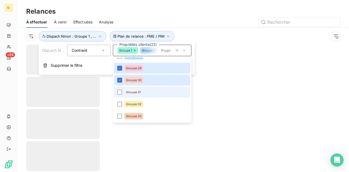
drag, startPoint x: 149, startPoint y: 97, endPoint x: 150, endPoint y: 105, distance: 8.5
click at [149, 97] on li "Groupe 31" at bounding box center [152, 92] width 76 height 11
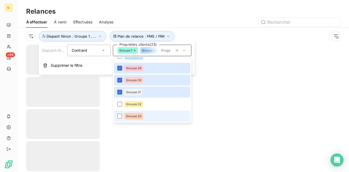
click at [153, 116] on li "Groupe 33" at bounding box center [152, 116] width 76 height 11
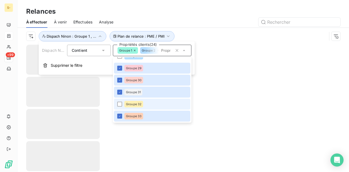
click at [153, 109] on li "Groupe 32" at bounding box center [152, 104] width 76 height 11
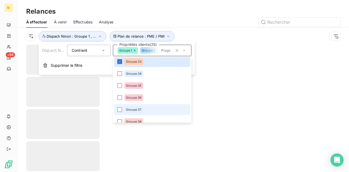
scroll to position [0, 0]
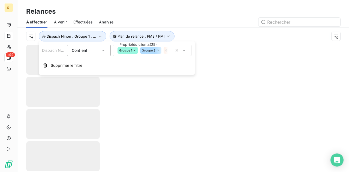
click at [169, 104] on div at bounding box center [183, 108] width 332 height 127
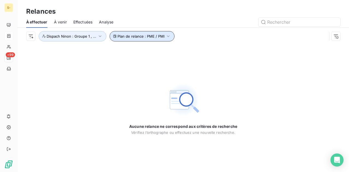
click at [150, 40] on button "Plan de relance : PME / PMI" at bounding box center [142, 36] width 65 height 10
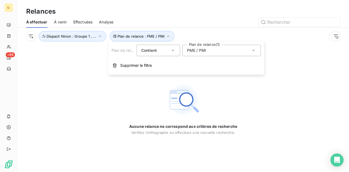
click at [187, 49] on div "PME / PMI" at bounding box center [221, 50] width 79 height 11
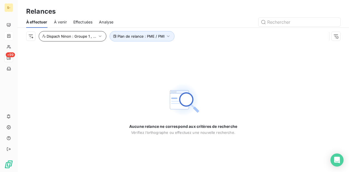
drag, startPoint x: 98, startPoint y: 52, endPoint x: 94, endPoint y: 37, distance: 15.5
click at [98, 51] on div "Aucune relance ne correspond aux critères de recherche [PERSON_NAME] l’orthogra…" at bounding box center [183, 108] width 332 height 127
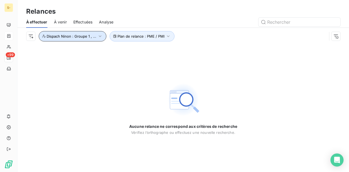
click at [94, 37] on span "Dispach Ninon : Groupe 1 , ..." at bounding box center [72, 36] width 50 height 4
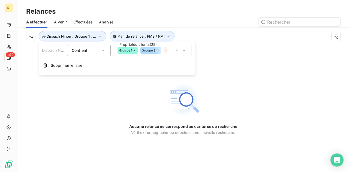
click at [181, 49] on button "button" at bounding box center [177, 50] width 9 height 9
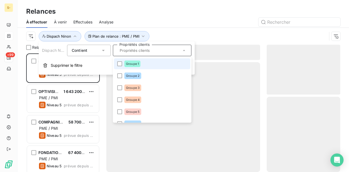
click at [180, 50] on input "text" at bounding box center [150, 50] width 64 height 5
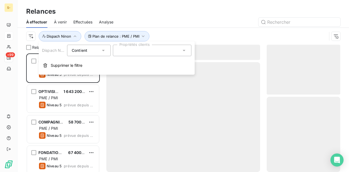
click at [99, 49] on div "Contient" at bounding box center [86, 51] width 29 height 8
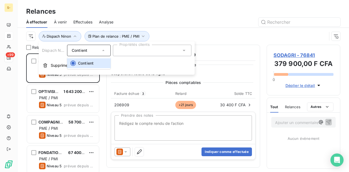
click at [105, 51] on icon at bounding box center [103, 50] width 5 height 5
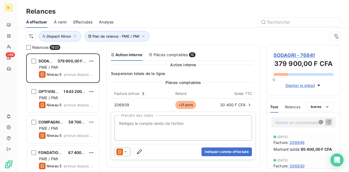
click at [202, 12] on div "Relances" at bounding box center [183, 12] width 332 height 10
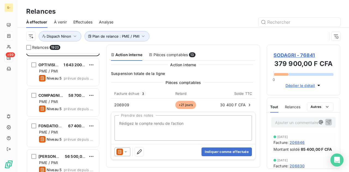
scroll to position [0, 0]
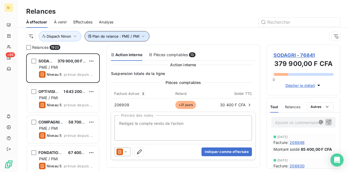
click at [131, 34] on span "Plan de relance : PME / PMI" at bounding box center [115, 36] width 47 height 4
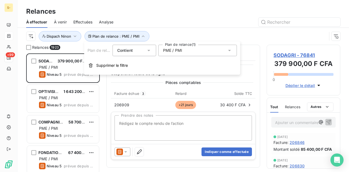
click at [135, 59] on div "Plan de relance Contient is Plan de relance (1) PME / PMI Supprimer le filtre" at bounding box center [162, 57] width 156 height 33
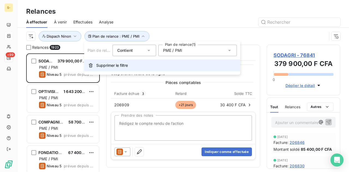
click at [130, 67] on button "Supprimer le filtre" at bounding box center [162, 65] width 156 height 12
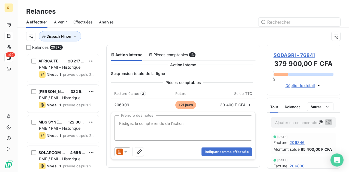
scroll to position [115, 69]
click at [96, 21] on div "À effectuer À venir Effectuées Analyse" at bounding box center [183, 21] width 332 height 11
click at [95, 22] on div "À effectuer À venir Effectuées Analyse" at bounding box center [183, 21] width 332 height 11
click at [87, 19] on div "Effectuées" at bounding box center [82, 21] width 19 height 11
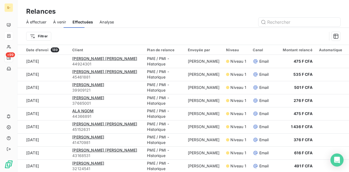
click at [86, 21] on span "Effectuées" at bounding box center [83, 21] width 21 height 5
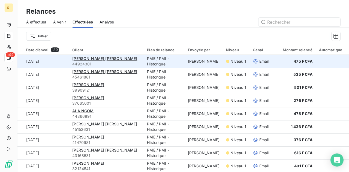
click at [260, 62] on span "Email" at bounding box center [264, 61] width 10 height 5
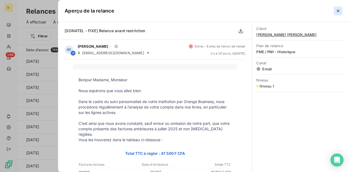
click at [338, 11] on icon "button" at bounding box center [338, 11] width 3 height 3
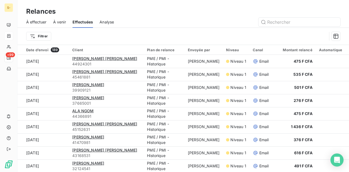
click at [51, 23] on div "À effectuer À venir Effectuées Analyse" at bounding box center [183, 21] width 332 height 11
click at [37, 22] on span "À effectuer" at bounding box center [36, 21] width 20 height 5
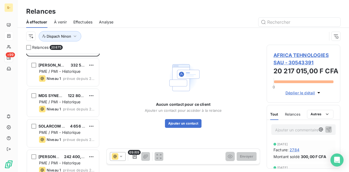
scroll to position [27, 0]
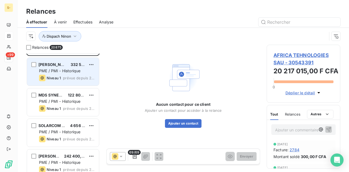
click at [61, 83] on div "OLE OLE SARL OLE OLE SARL 332 500,00 F CFA PME / PMI - Historique Niveau 1 prév…" at bounding box center [63, 72] width 72 height 28
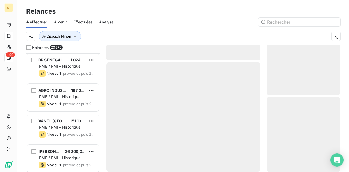
scroll to position [518, 0]
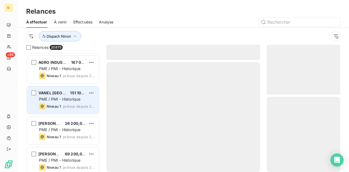
drag, startPoint x: 61, startPoint y: 96, endPoint x: 86, endPoint y: 96, distance: 24.5
click at [61, 97] on div "PME / PMI - Historique" at bounding box center [67, 99] width 56 height 5
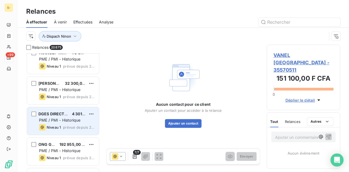
scroll to position [1146, 0]
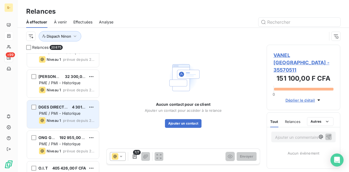
click at [64, 102] on div "DGES DIRECTION GENERALE DE L'ENSE 4 301 900,00 F CFA PME / PMI - Historique Niv…" at bounding box center [63, 114] width 72 height 28
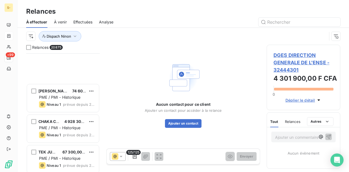
scroll to position [1664, 0]
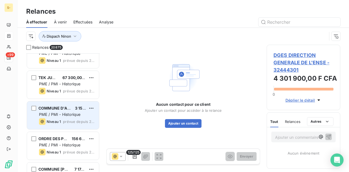
click at [48, 104] on div "COMMUNE D'ARRONDISSEMENT MER 3 151 900,00 F CFA PME / PMI - Historique Niveau 1…" at bounding box center [63, 115] width 72 height 28
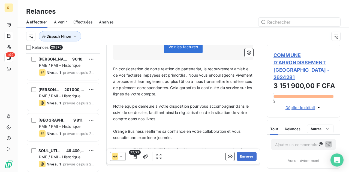
scroll to position [665, 0]
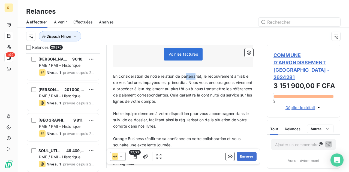
drag, startPoint x: 189, startPoint y: 77, endPoint x: 195, endPoint y: 76, distance: 6.3
click at [195, 76] on span "En considération de notre relation de partenariat, le recouvrement amiable de v…" at bounding box center [183, 89] width 140 height 30
click at [196, 94] on span "En considération de notre relation de partenariat, le recouvrement amiable de v…" at bounding box center [183, 89] width 140 height 30
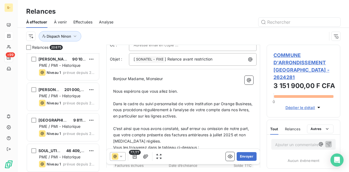
scroll to position [55, 0]
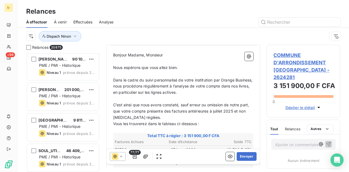
click at [229, 111] on span "C’est ainsi que nous avons constaté, sauf erreur ou omission de notre part, que…" at bounding box center [181, 111] width 137 height 17
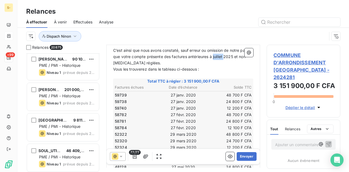
scroll to position [82, 0]
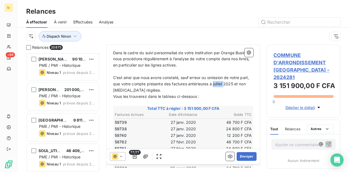
click at [228, 84] on span "C’est ainsi que nous avons constaté, sauf erreur ou omission de notre part, que…" at bounding box center [181, 83] width 137 height 17
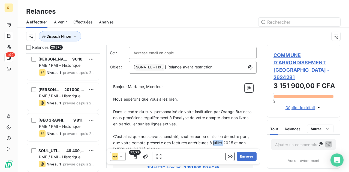
scroll to position [0, 0]
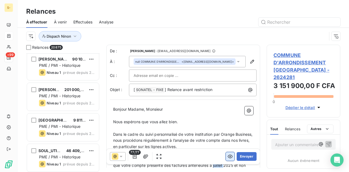
click at [227, 157] on icon "button" at bounding box center [229, 156] width 5 height 5
click at [227, 156] on icon "button" at bounding box center [229, 156] width 5 height 5
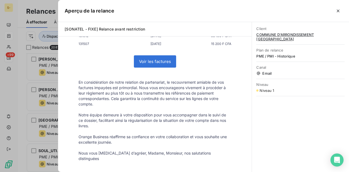
scroll to position [735, 0]
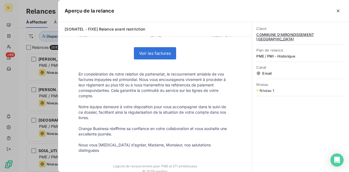
drag, startPoint x: 111, startPoint y: 154, endPoint x: 200, endPoint y: 154, distance: 88.9
click at [200, 159] on td "Logiciel de recouvrement pour PME et ETI ambitieuses" at bounding box center [155, 164] width 164 height 10
click at [208, 159] on td "Logiciel de recouvrement pour PME et ETI ambitieuses" at bounding box center [155, 164] width 164 height 10
click at [213, 159] on td "Logiciel de recouvrement pour PME et ETI ambitieuses" at bounding box center [155, 164] width 164 height 10
click at [202, 159] on td "Logiciel de recouvrement pour PME et ETI ambitieuses" at bounding box center [155, 164] width 164 height 10
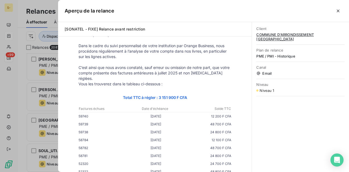
scroll to position [0, 0]
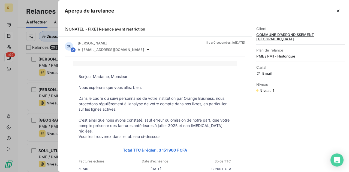
drag, startPoint x: 60, startPoint y: 110, endPoint x: 108, endPoint y: 106, distance: 47.7
drag, startPoint x: 45, startPoint y: 91, endPoint x: 124, endPoint y: 88, distance: 79.7
click at [55, 91] on div at bounding box center [174, 86] width 349 height 172
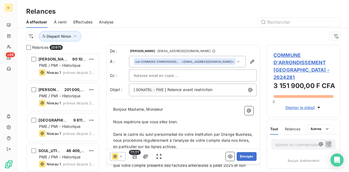
click at [169, 73] on input "text" at bounding box center [163, 75] width 59 height 8
click at [178, 76] on input "text" at bounding box center [193, 75] width 118 height 8
paste input "[EMAIL_ADDRESS][DOMAIN_NAME]"
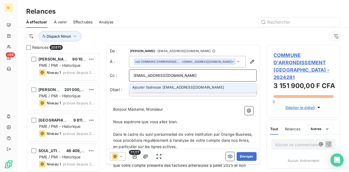
type input "[EMAIL_ADDRESS][DOMAIN_NAME]"
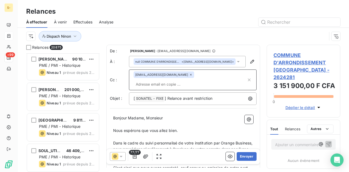
click at [157, 83] on input "text" at bounding box center [190, 84] width 113 height 8
paste input "[PERSON_NAME][EMAIL_ADDRESS][DOMAIN_NAME]"
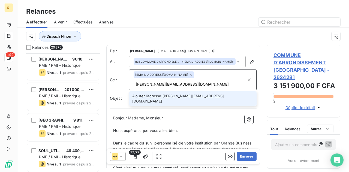
type input "[PERSON_NAME][EMAIL_ADDRESS][DOMAIN_NAME]"
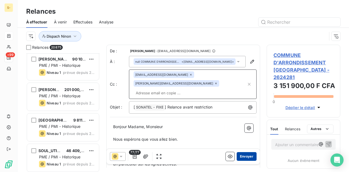
click at [245, 157] on button "Envoyer" at bounding box center [247, 156] width 20 height 9
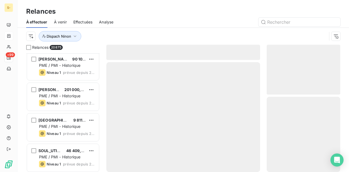
click at [81, 25] on div "Effectuées" at bounding box center [82, 21] width 19 height 11
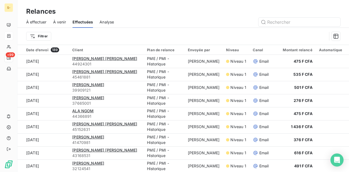
click at [98, 25] on div "À effectuer À venir Effectuées Analyse" at bounding box center [183, 21] width 332 height 11
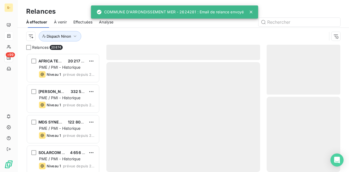
scroll to position [115, 69]
click at [74, 24] on span "Effectuées" at bounding box center [82, 21] width 19 height 5
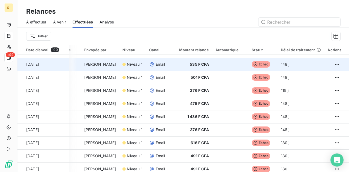
scroll to position [0, 104]
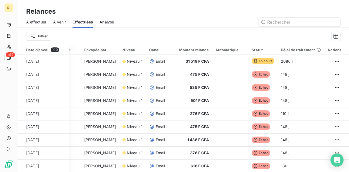
drag, startPoint x: 164, startPoint y: 78, endPoint x: 140, endPoint y: 25, distance: 57.9
click at [148, 25] on div at bounding box center [231, 22] width 220 height 9
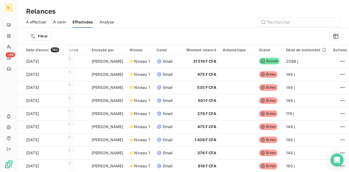
scroll to position [0, 101]
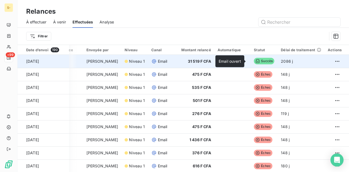
click at [260, 63] on span "Succès" at bounding box center [264, 61] width 20 height 7
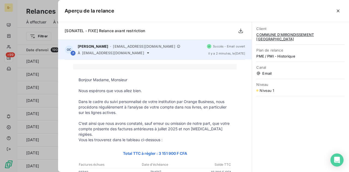
click at [226, 47] on span "Succès - Email ouvert" at bounding box center [229, 46] width 32 height 3
click at [209, 46] on icon at bounding box center [209, 46] width 1 height 1
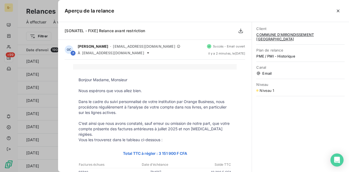
scroll to position [0, 0]
click at [341, 12] on button "button" at bounding box center [338, 11] width 9 height 9
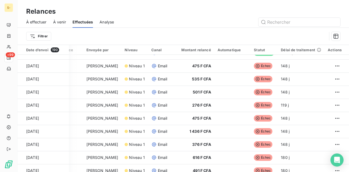
scroll to position [0, 101]
